Goal: Download file/media

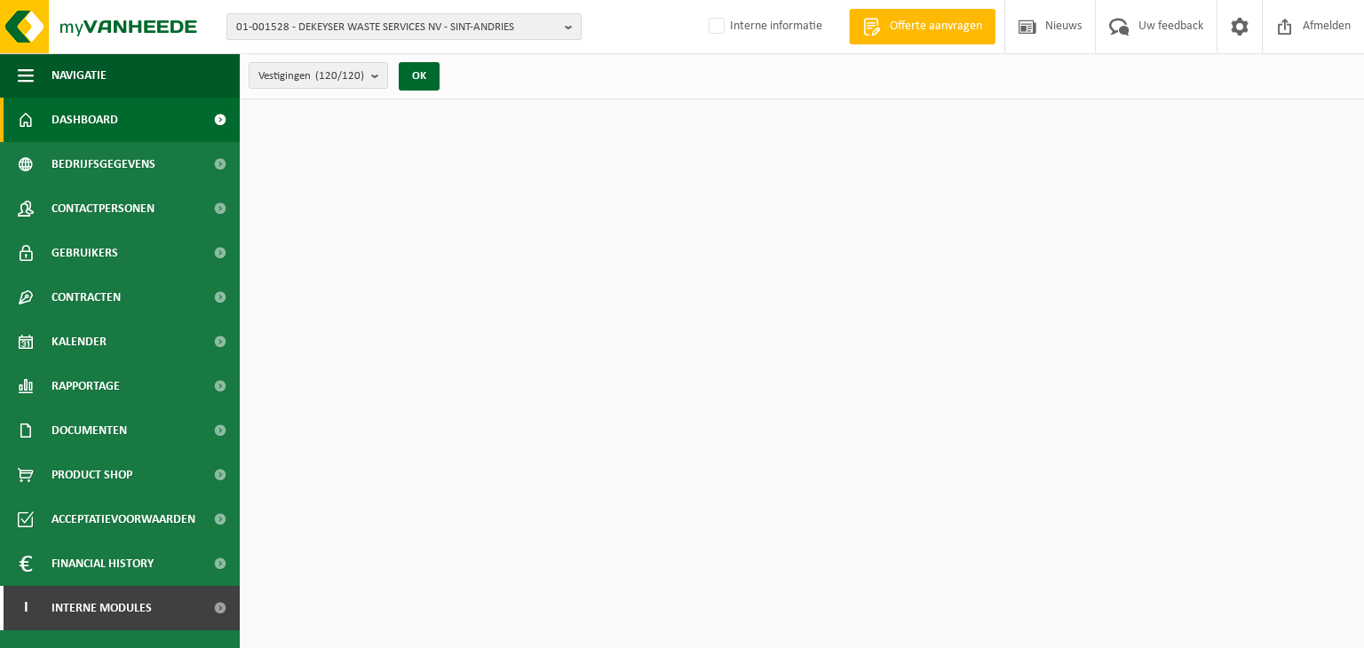
click at [481, 36] on span "01-001528 - DEKEYSER WASTE SERVICES NV - SINT-ANDRIES" at bounding box center [397, 27] width 322 height 27
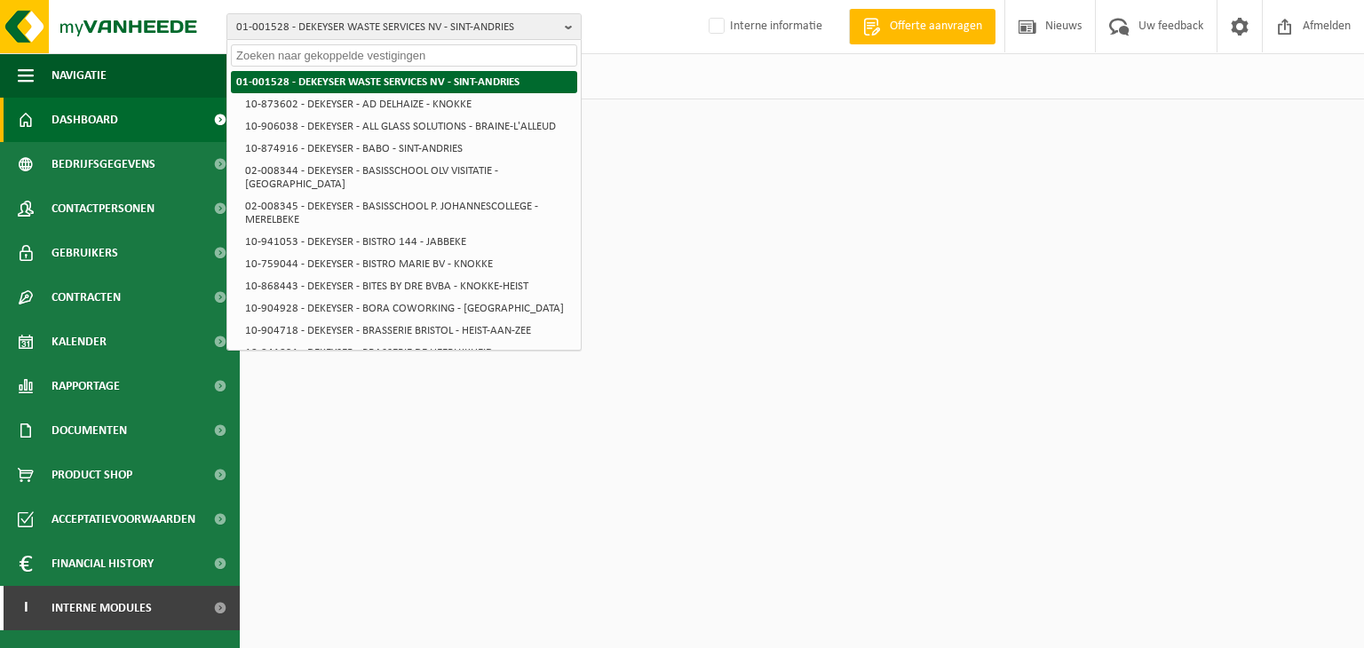
click at [406, 79] on strong "01-001528 - DEKEYSER WASTE SERVICES NV - SINT-ANDRIES" at bounding box center [377, 82] width 283 height 12
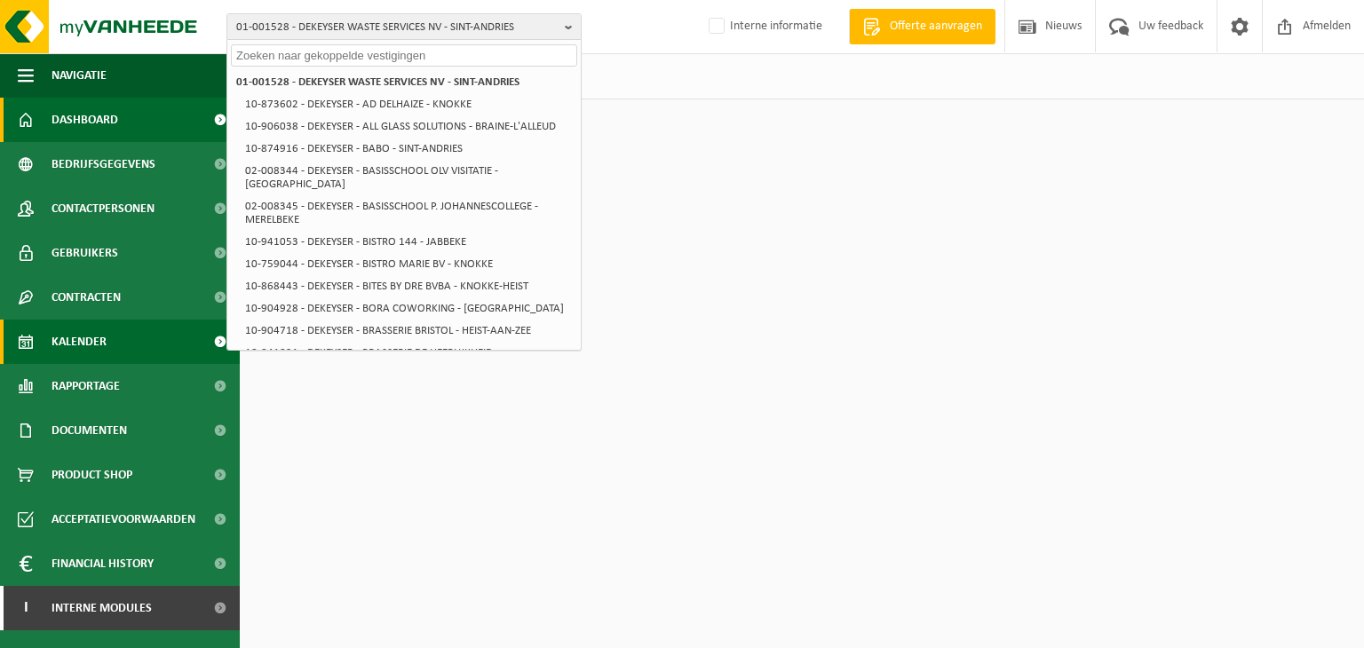
click at [72, 337] on span "Kalender" at bounding box center [79, 342] width 55 height 44
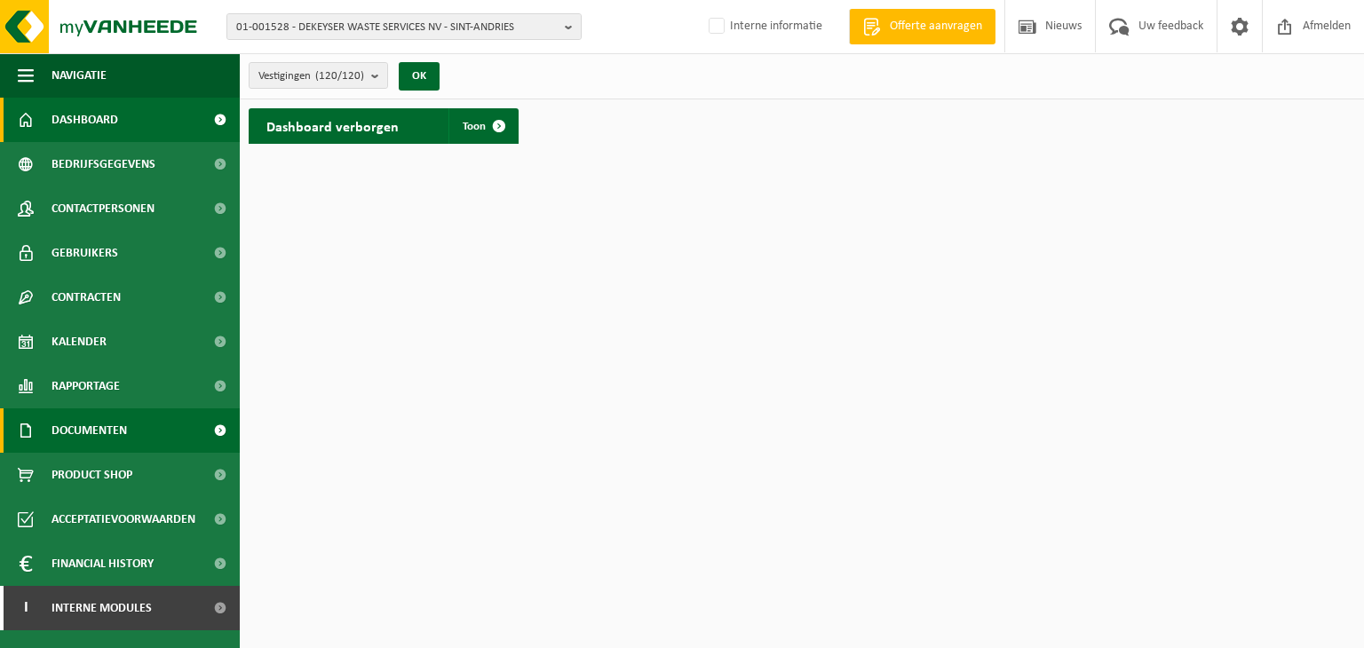
click at [116, 414] on span "Documenten" at bounding box center [90, 431] width 76 height 44
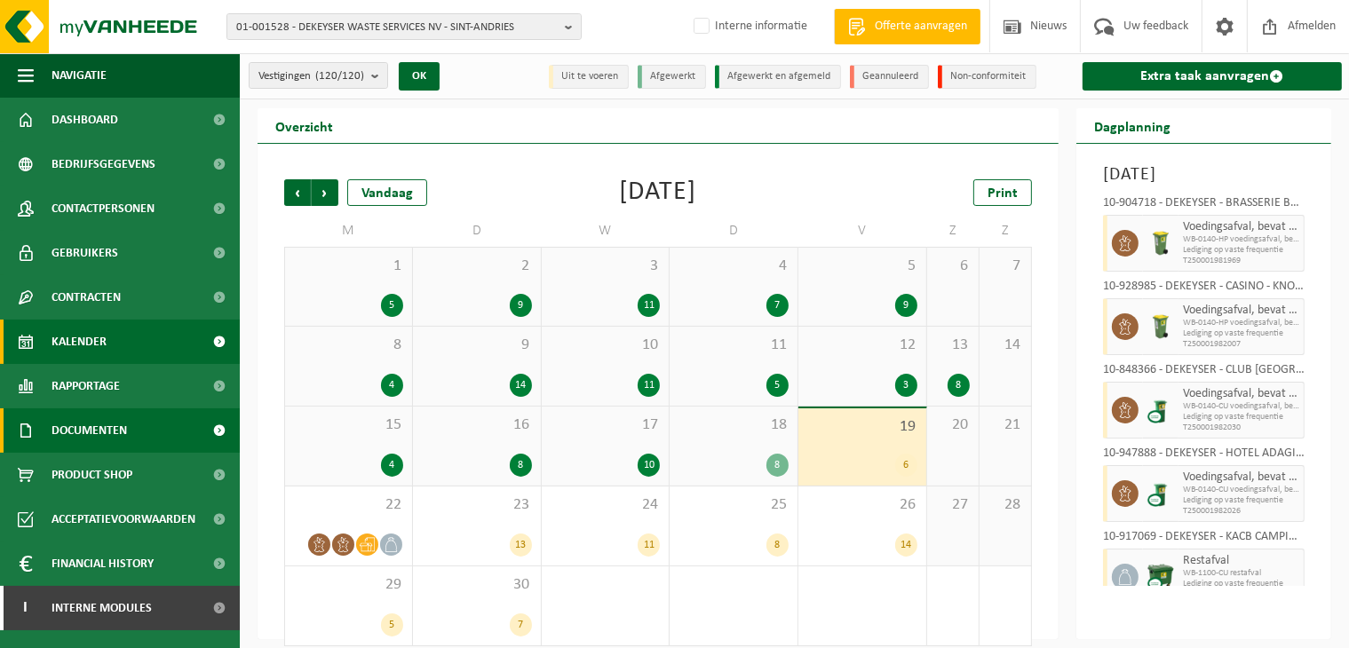
click at [138, 441] on link "Documenten" at bounding box center [120, 431] width 240 height 44
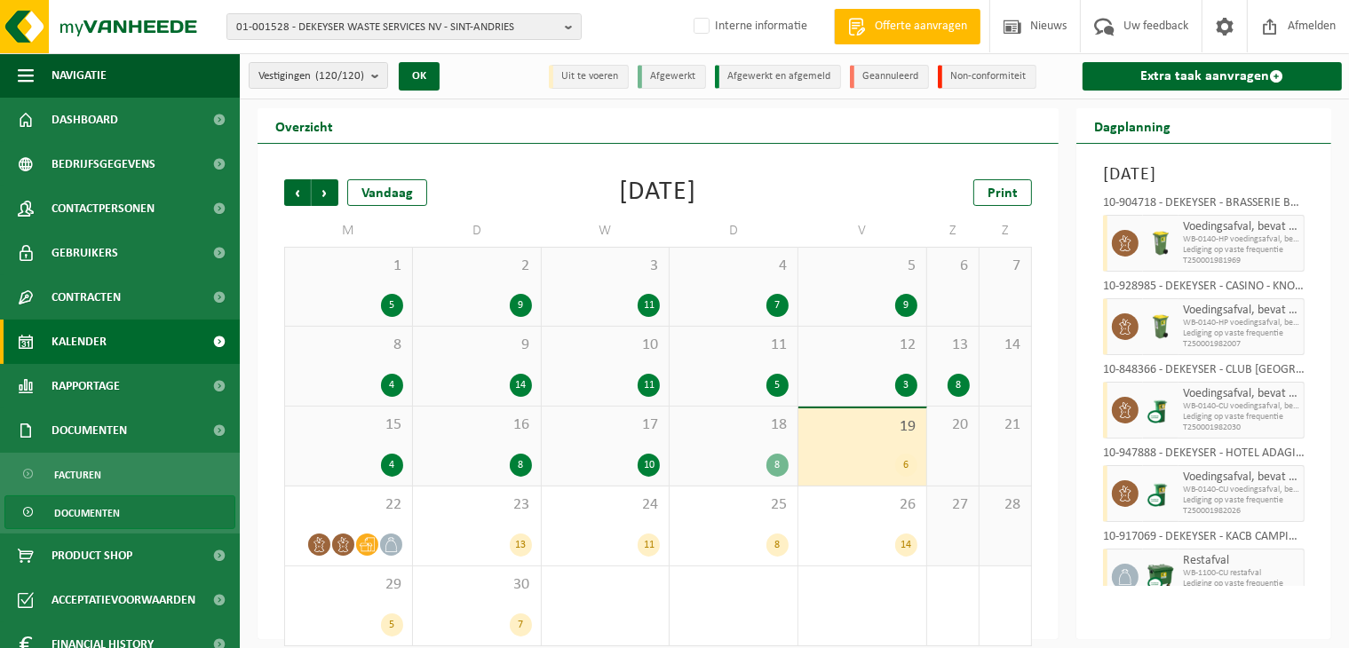
click at [86, 507] on span "Documenten" at bounding box center [87, 514] width 66 height 34
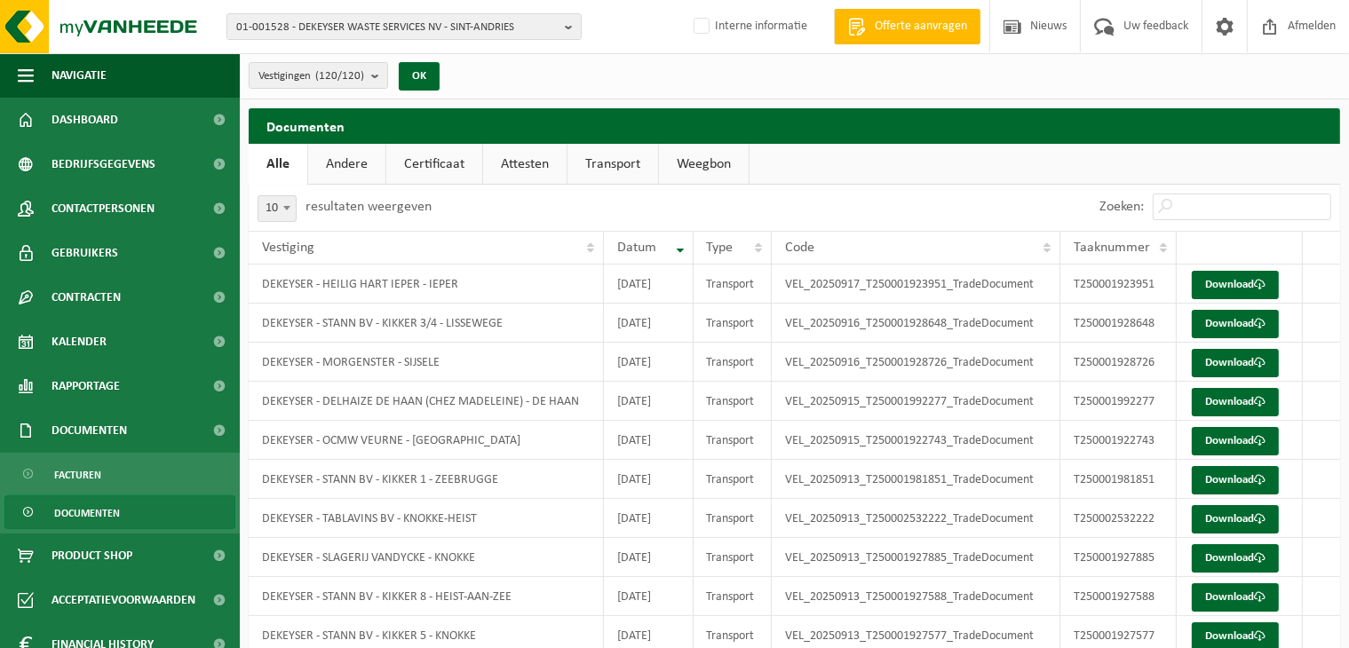
click at [448, 160] on link "Certificaat" at bounding box center [434, 164] width 96 height 41
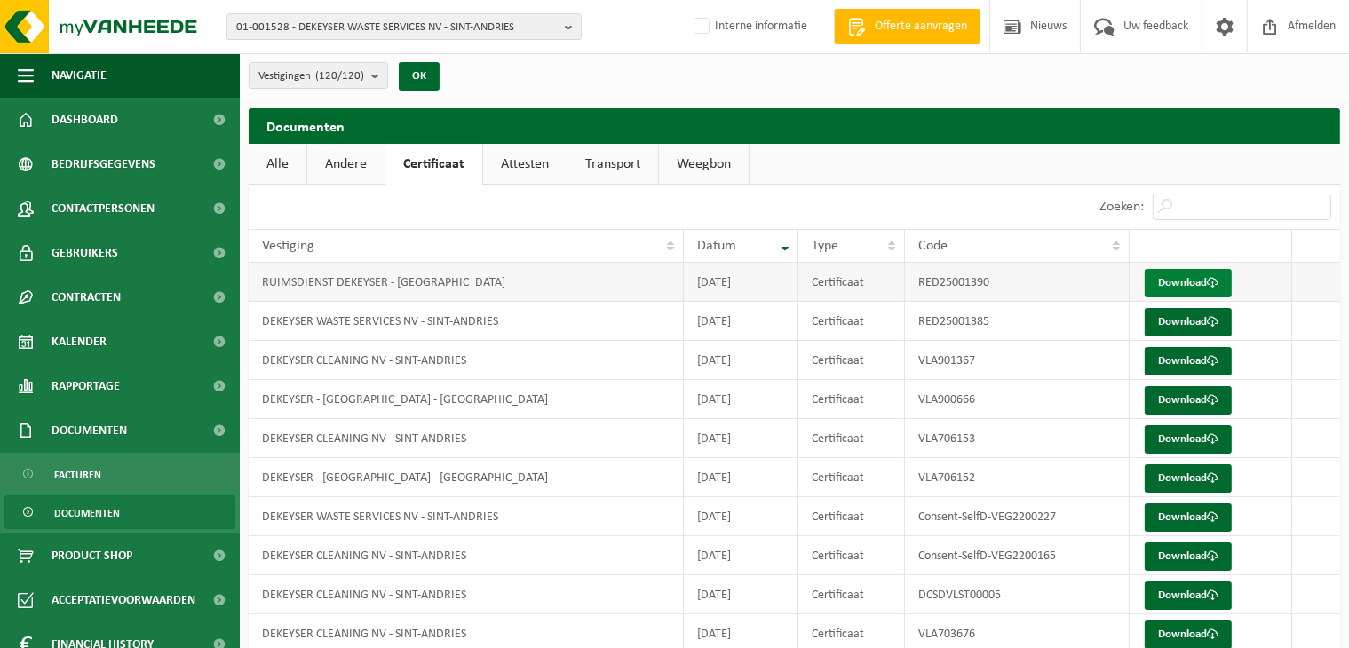
click at [1159, 281] on link "Download" at bounding box center [1188, 283] width 87 height 28
click at [420, 32] on span "01-001528 - DEKEYSER WASTE SERVICES NV - SINT-ANDRIES" at bounding box center [397, 27] width 322 height 27
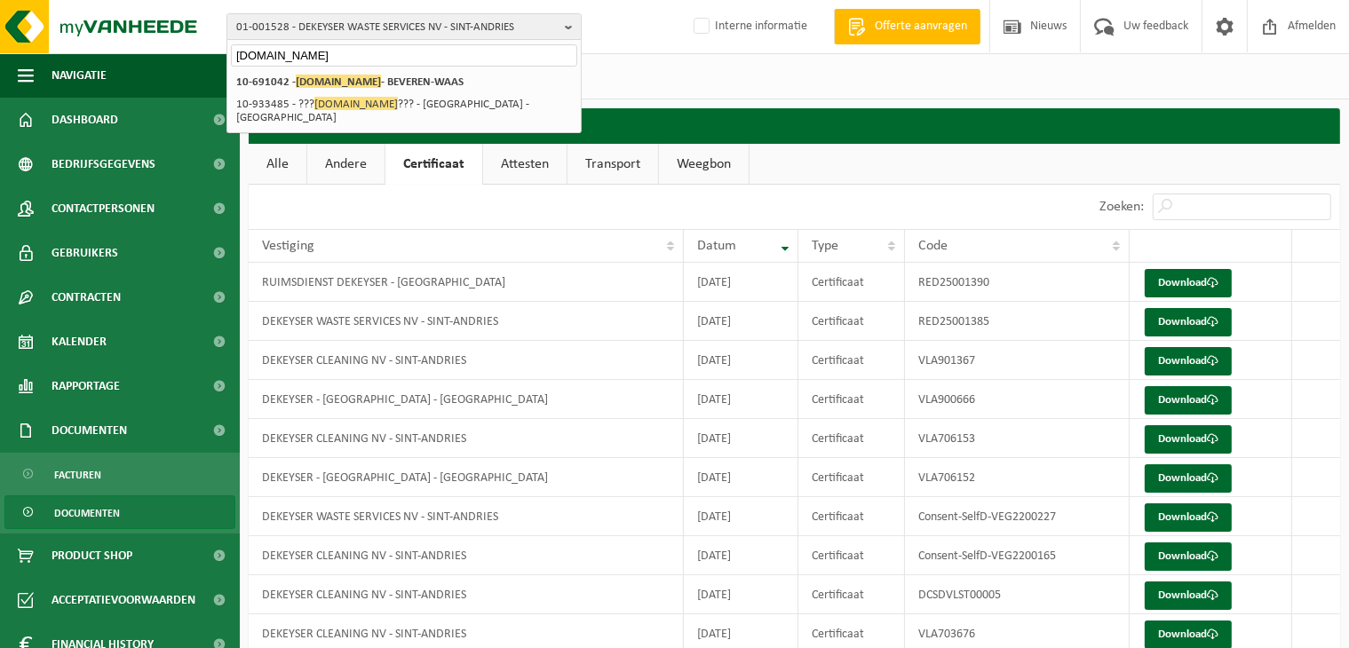
type input "lammertyn.net"
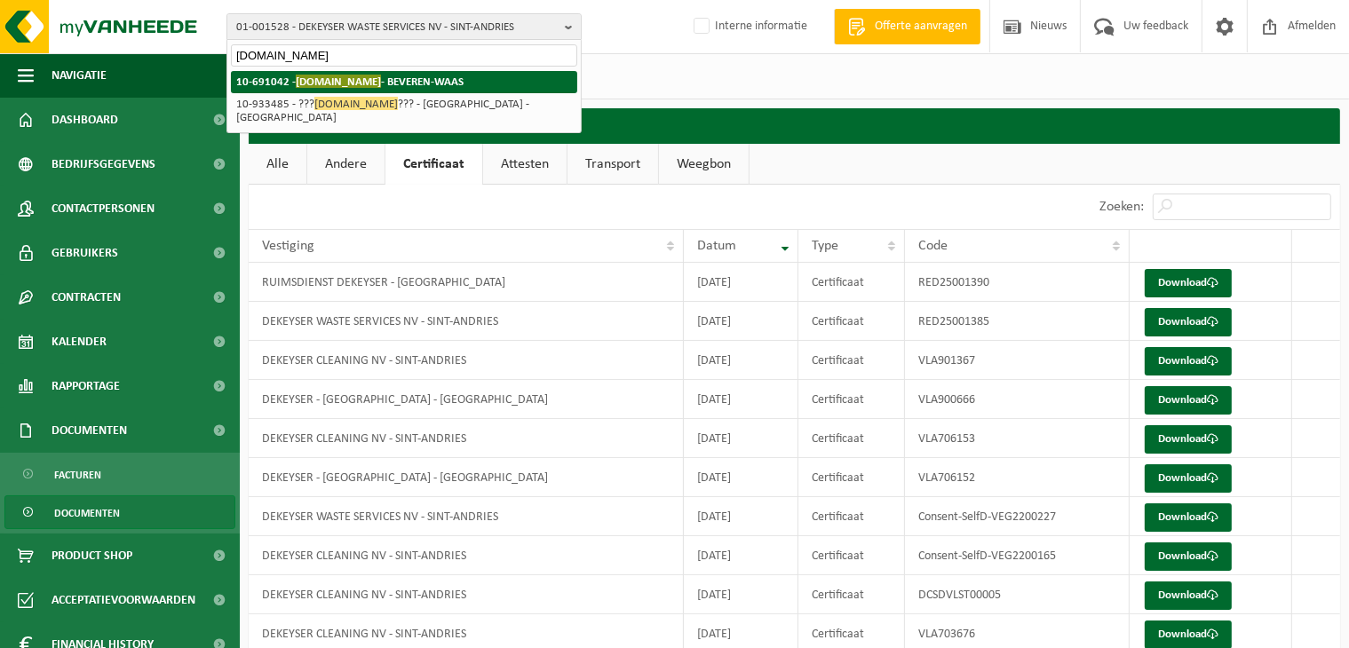
click at [401, 72] on li "10-691042 - LAMMERTYN.NET - BEVEREN-WAAS" at bounding box center [404, 82] width 346 height 22
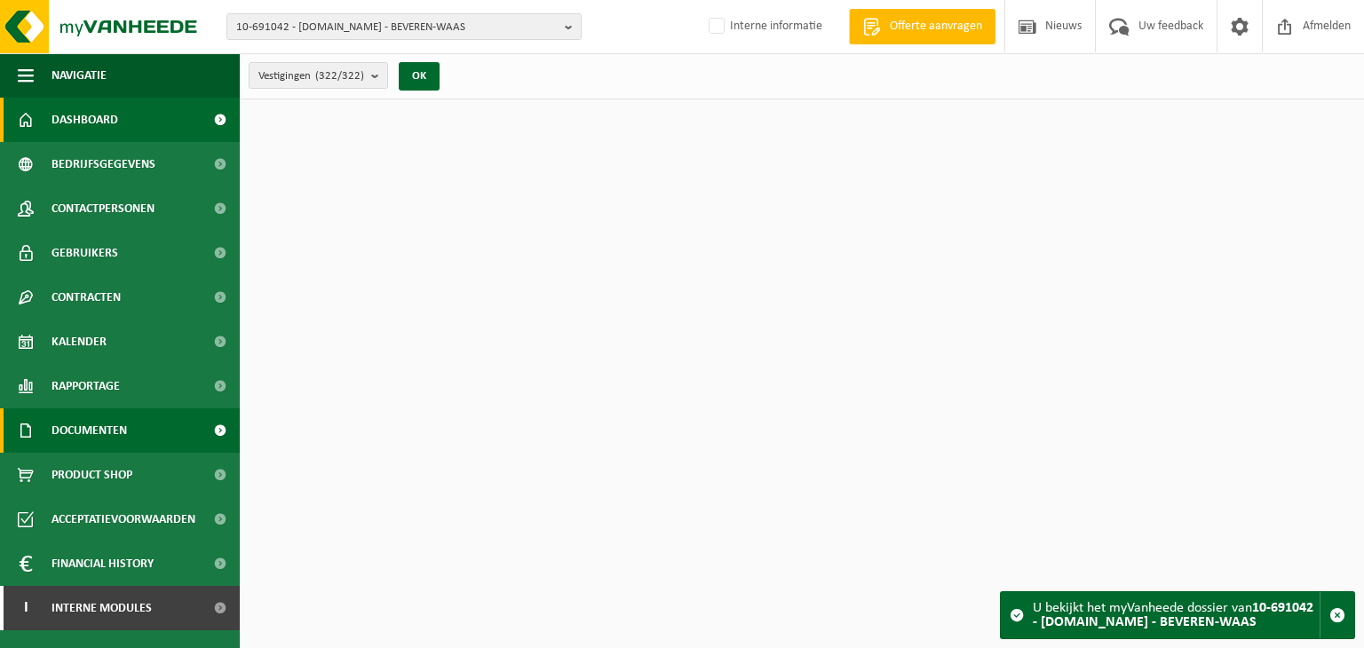
click at [178, 433] on link "Documenten" at bounding box center [120, 431] width 240 height 44
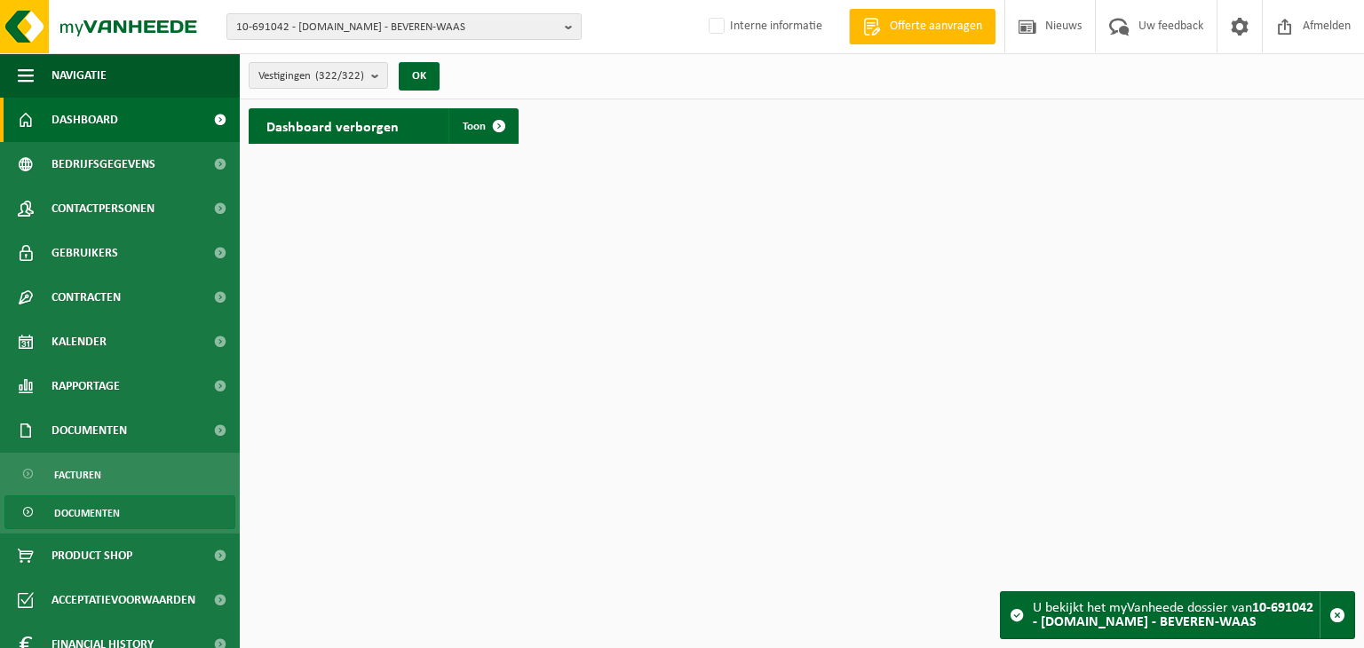
click at [84, 510] on span "Documenten" at bounding box center [87, 514] width 66 height 34
click at [87, 509] on span "Documenten" at bounding box center [87, 514] width 66 height 34
click at [97, 516] on span "Documenten" at bounding box center [87, 514] width 66 height 34
click at [486, 111] on span at bounding box center [499, 126] width 36 height 36
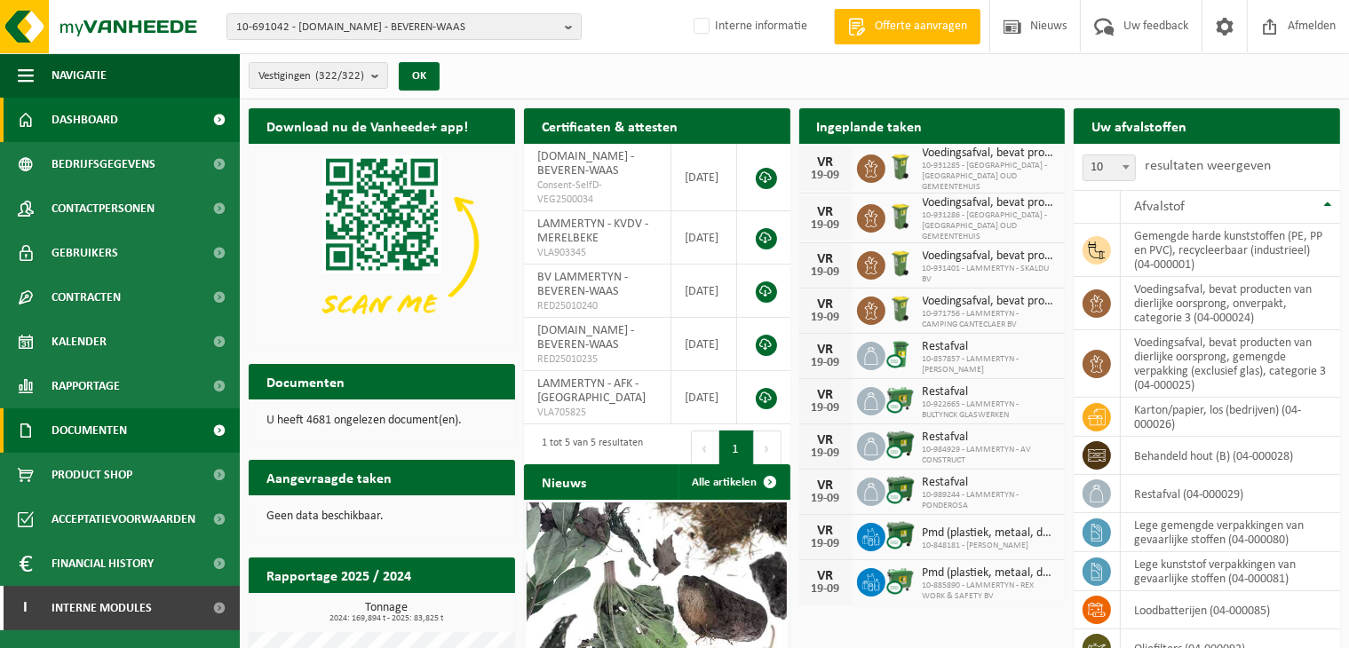
click at [89, 441] on span "Documenten" at bounding box center [90, 431] width 76 height 44
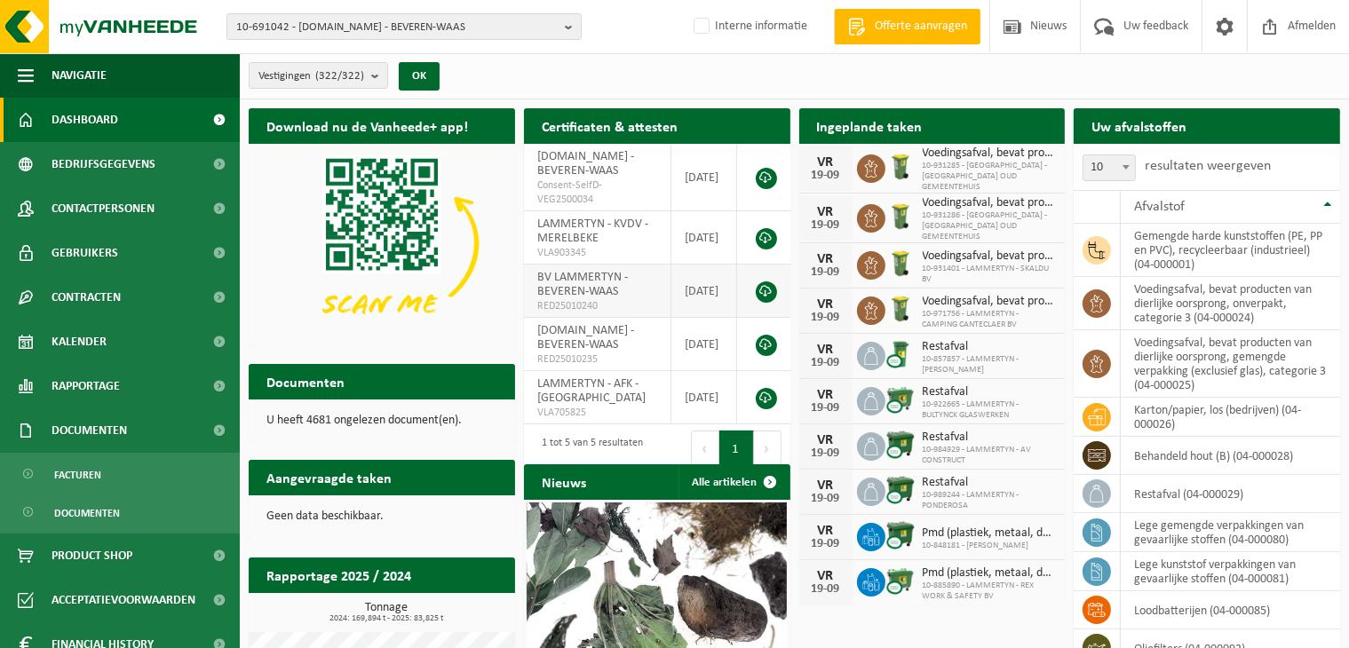
click at [759, 282] on link at bounding box center [766, 292] width 21 height 21
